Goal: Transaction & Acquisition: Purchase product/service

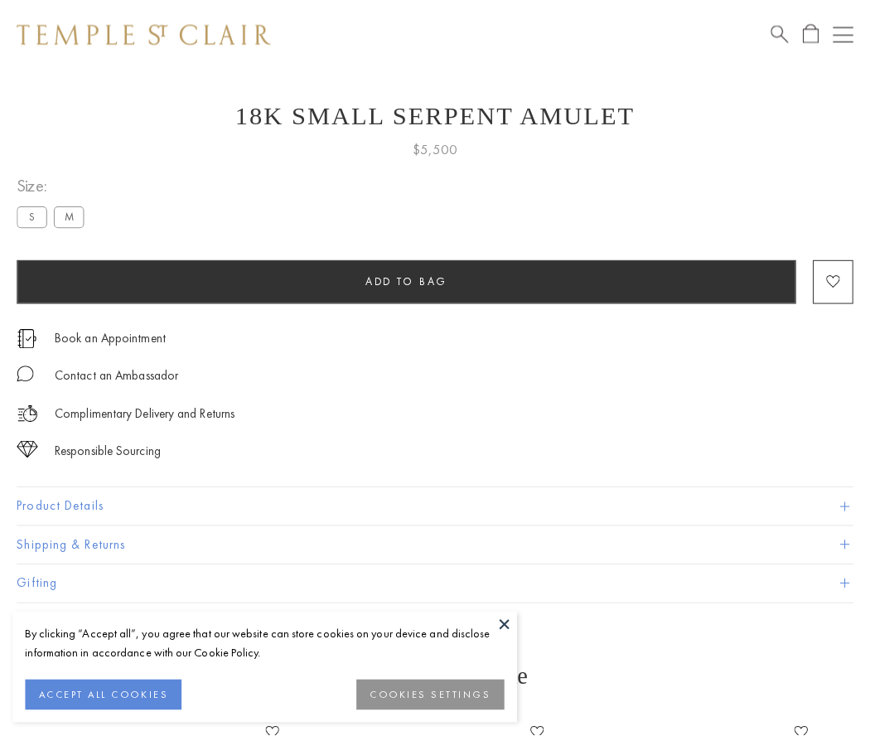
scroll to position [56, 0]
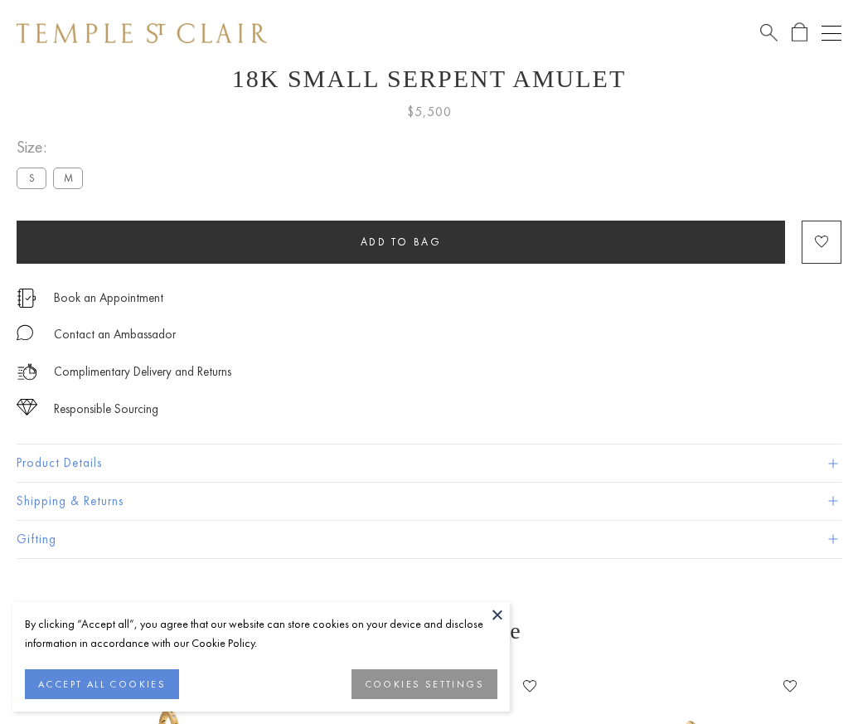
click at [400, 241] on span "Add to bag" at bounding box center [401, 242] width 81 height 14
